Goal: Understand site structure

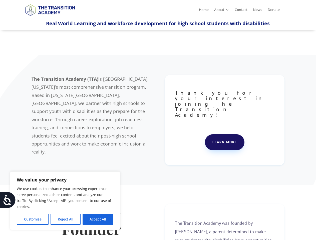
click at [158, 120] on div "The Transition Academy (TTA) is [GEOGRAPHIC_DATA], [US_STATE]’s most comprehens…" at bounding box center [158, 120] width 253 height 103
click at [33, 220] on button "Customize" at bounding box center [33, 219] width 32 height 11
click at [0, 0] on div at bounding box center [0, 0] width 0 height 0
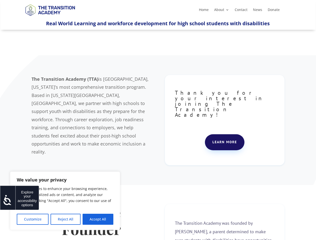
click at [8, 200] on icon at bounding box center [8, 200] width 10 height 10
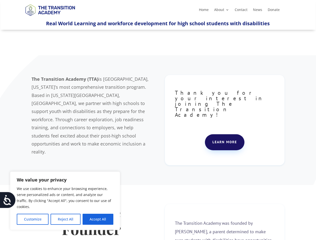
click at [0, 0] on div at bounding box center [0, 0] width 0 height 0
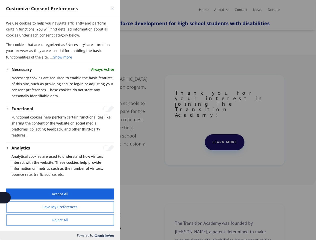
click at [107, 0] on div "Customize Consent Preferences" at bounding box center [60, 8] width 120 height 17
click at [158, 120] on div at bounding box center [158, 120] width 316 height 240
